Goal: Transaction & Acquisition: Obtain resource

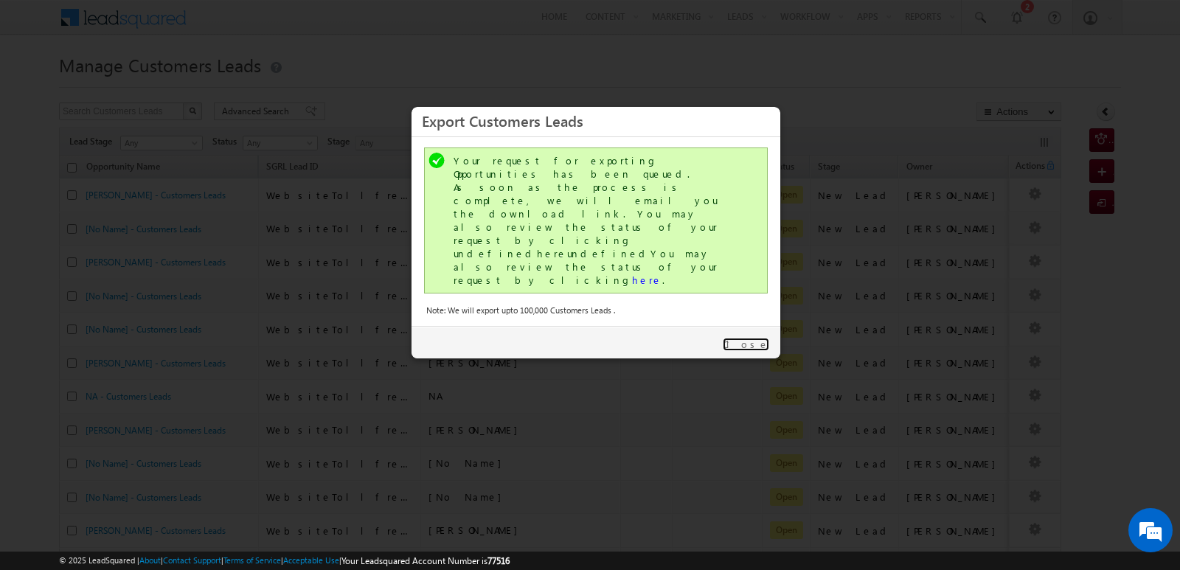
click at [758, 338] on link "Close" at bounding box center [746, 344] width 46 height 13
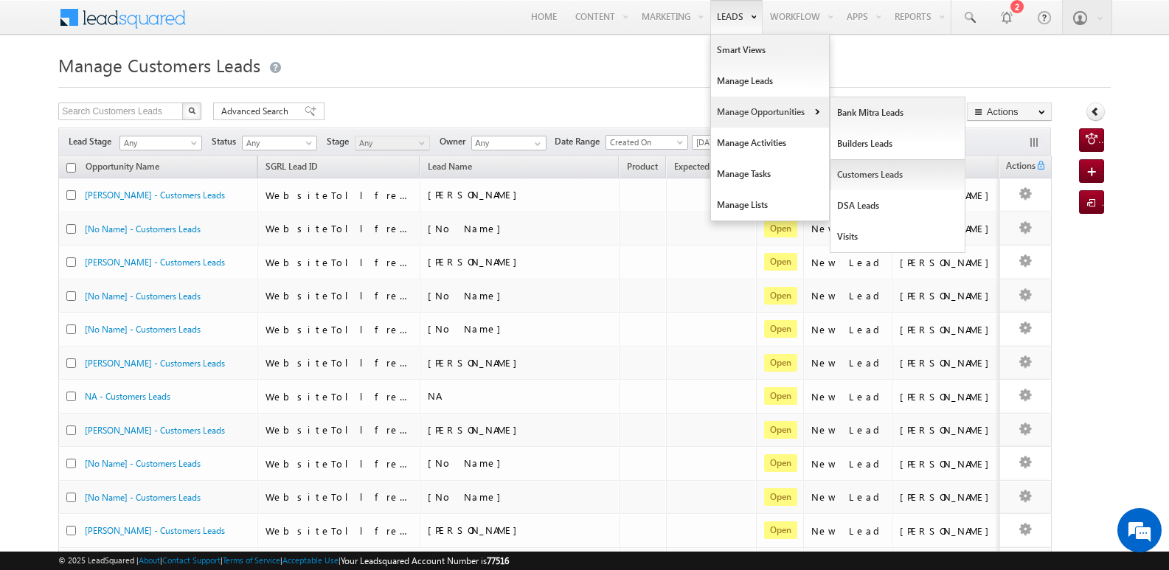
click at [858, 169] on link "Customers Leads" at bounding box center [897, 174] width 135 height 31
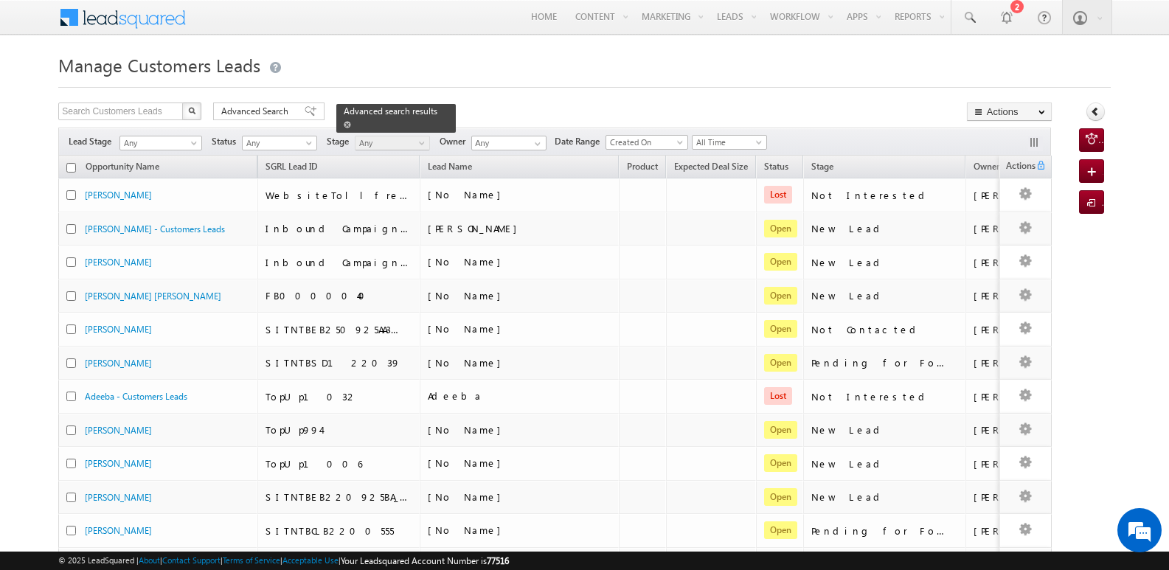
click at [351, 118] on link at bounding box center [347, 124] width 7 height 13
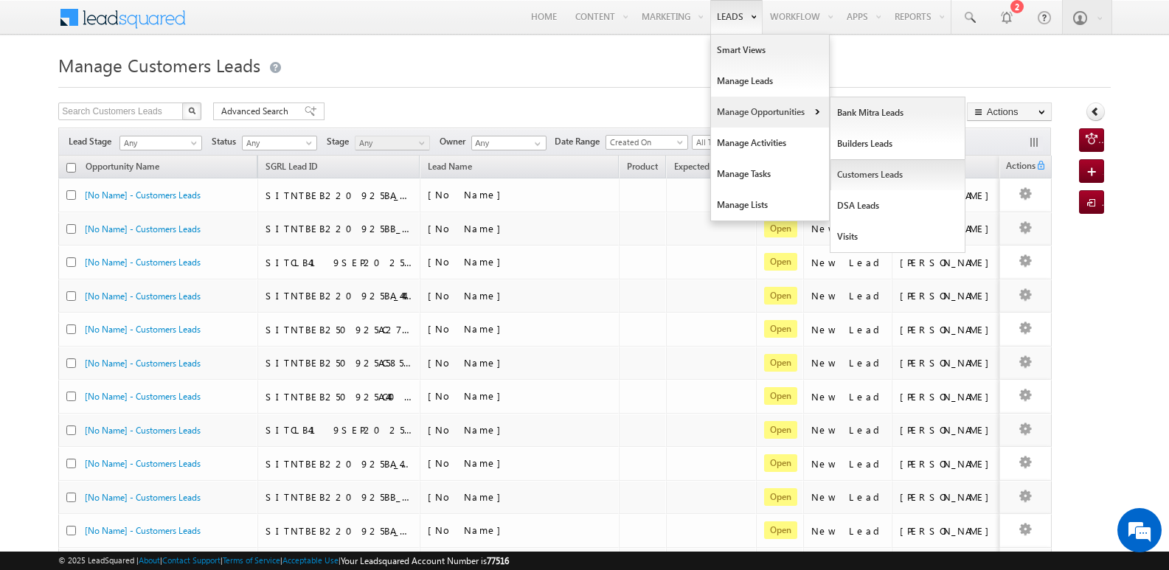
click at [870, 176] on link "Customers Leads" at bounding box center [897, 174] width 135 height 31
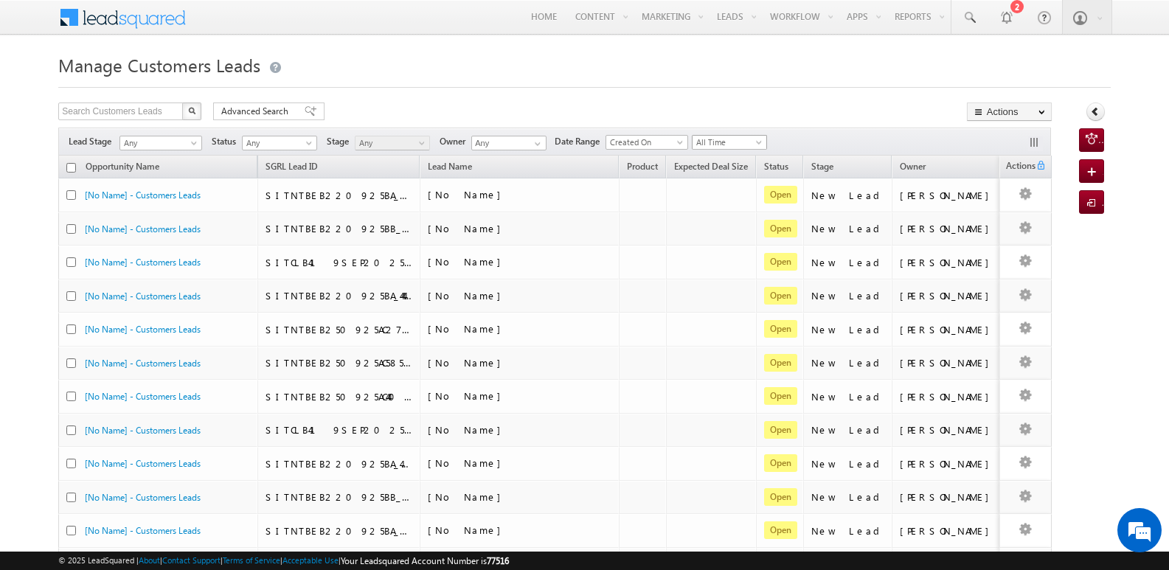
click at [737, 142] on span "All Time" at bounding box center [728, 142] width 70 height 13
click at [719, 204] on link "[DATE]" at bounding box center [734, 204] width 74 height 13
click at [799, 74] on h1 "Manage Customers Leads" at bounding box center [584, 63] width 1052 height 29
click at [1000, 133] on link "Export Customers Leads" at bounding box center [1009, 139] width 83 height 31
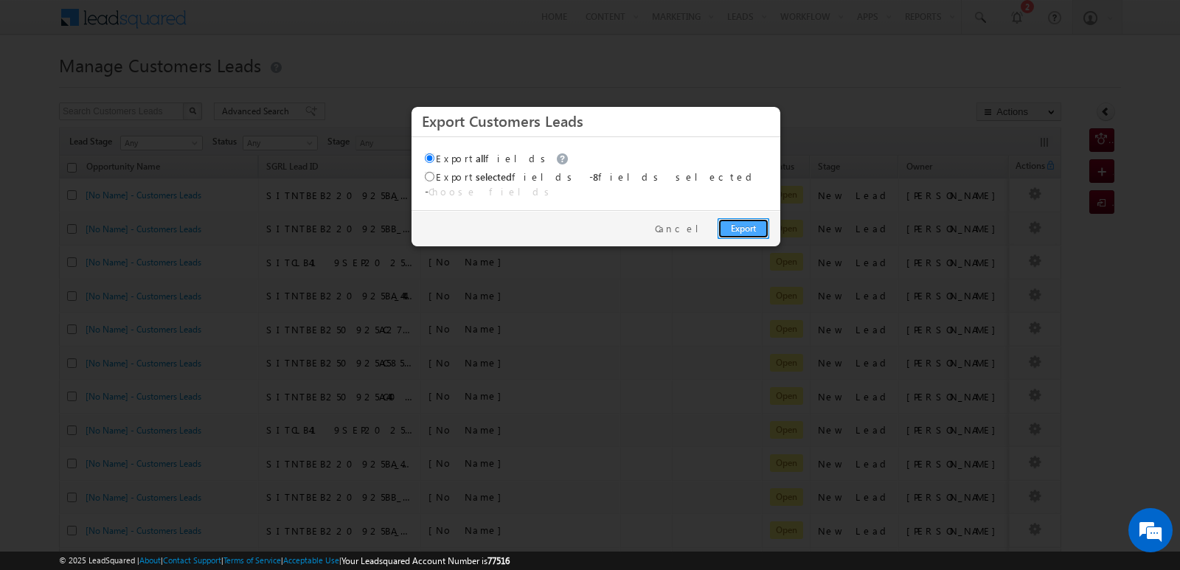
click at [740, 218] on link "Export" at bounding box center [744, 228] width 52 height 21
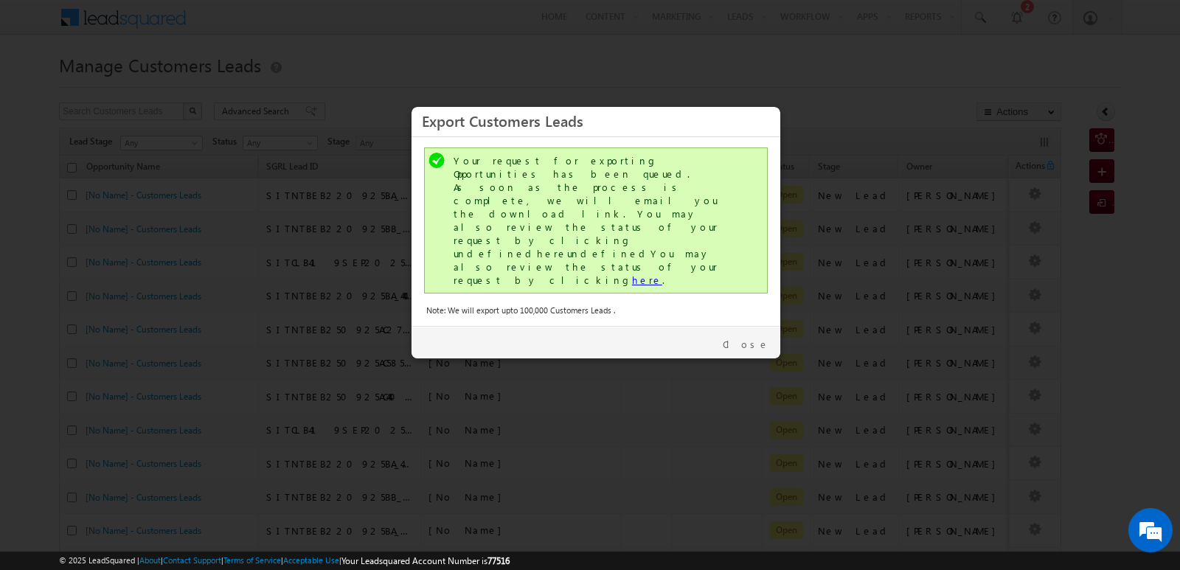
click at [632, 274] on link "here" at bounding box center [647, 280] width 30 height 13
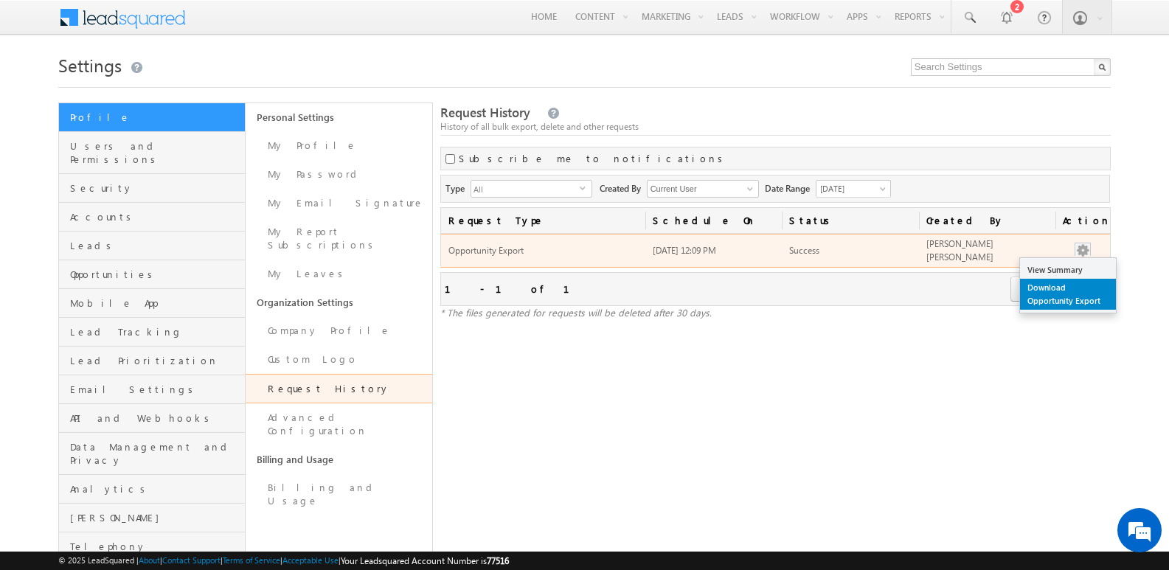
click at [1042, 295] on link "Download Opportunity Export" at bounding box center [1068, 294] width 96 height 31
